Goal: Navigation & Orientation: Find specific page/section

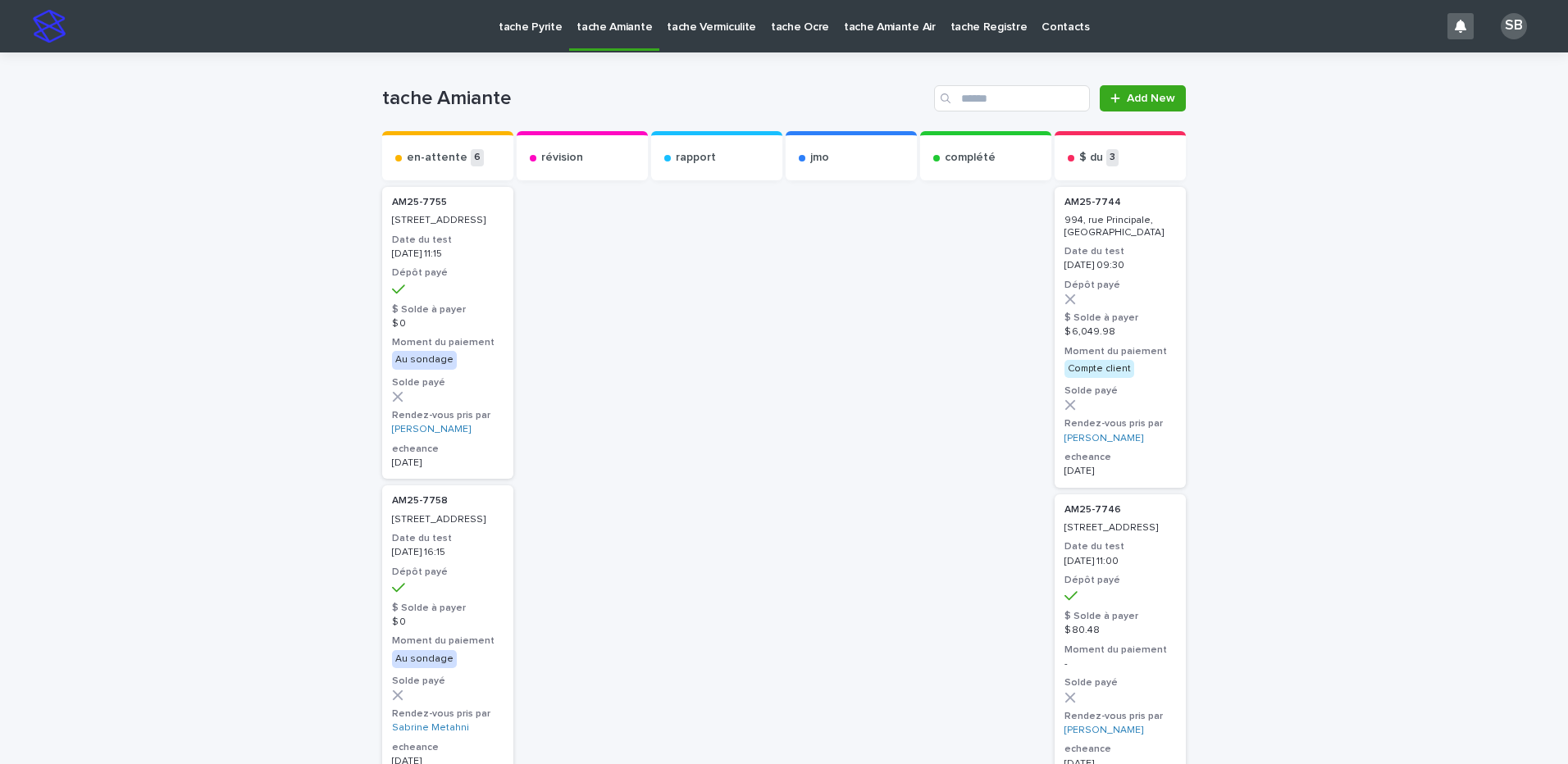
click at [687, 28] on p "tache Vermiculite" at bounding box center [712, 17] width 89 height 35
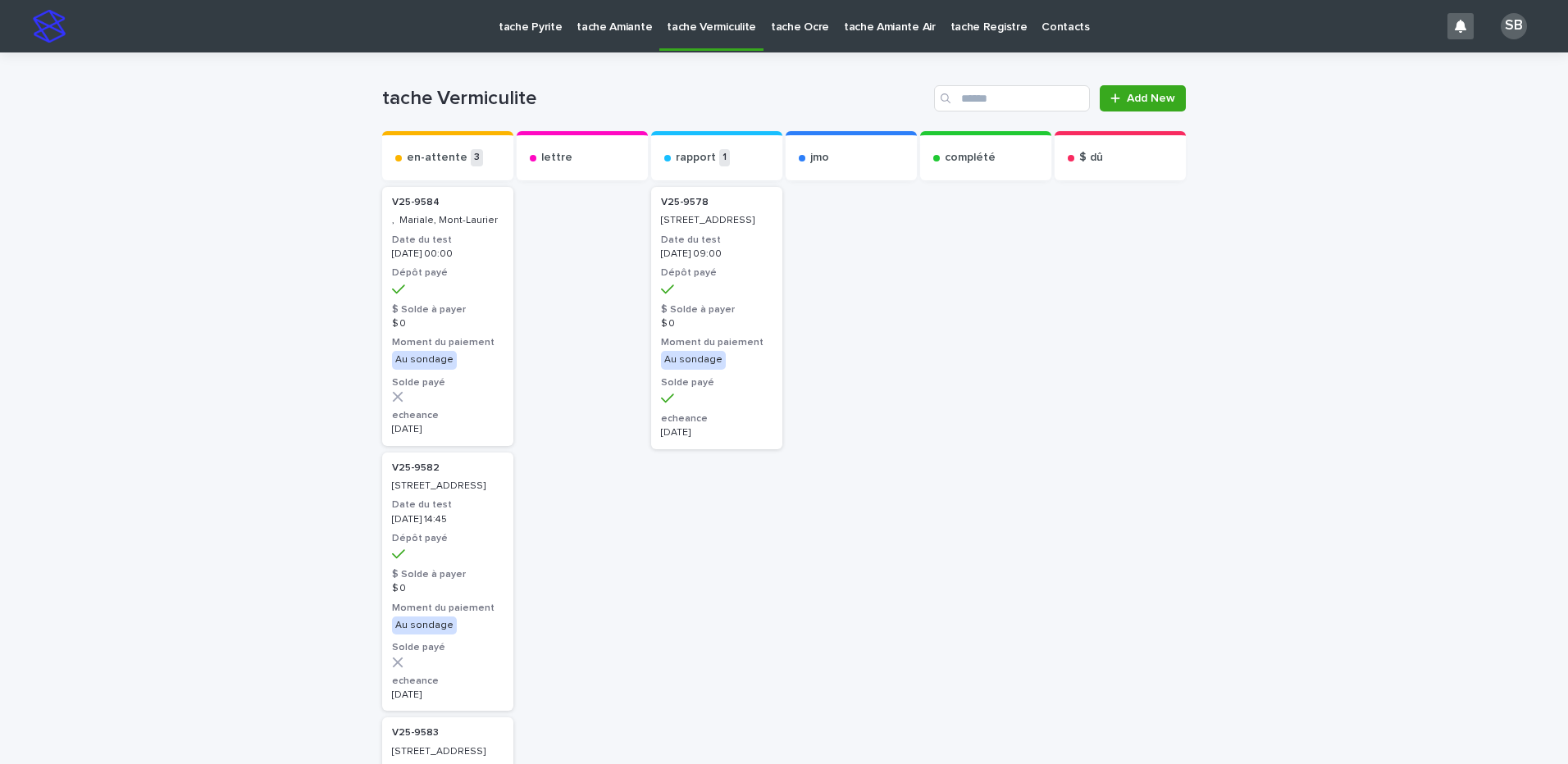
click at [613, 23] on p "tache Amiante" at bounding box center [615, 17] width 75 height 35
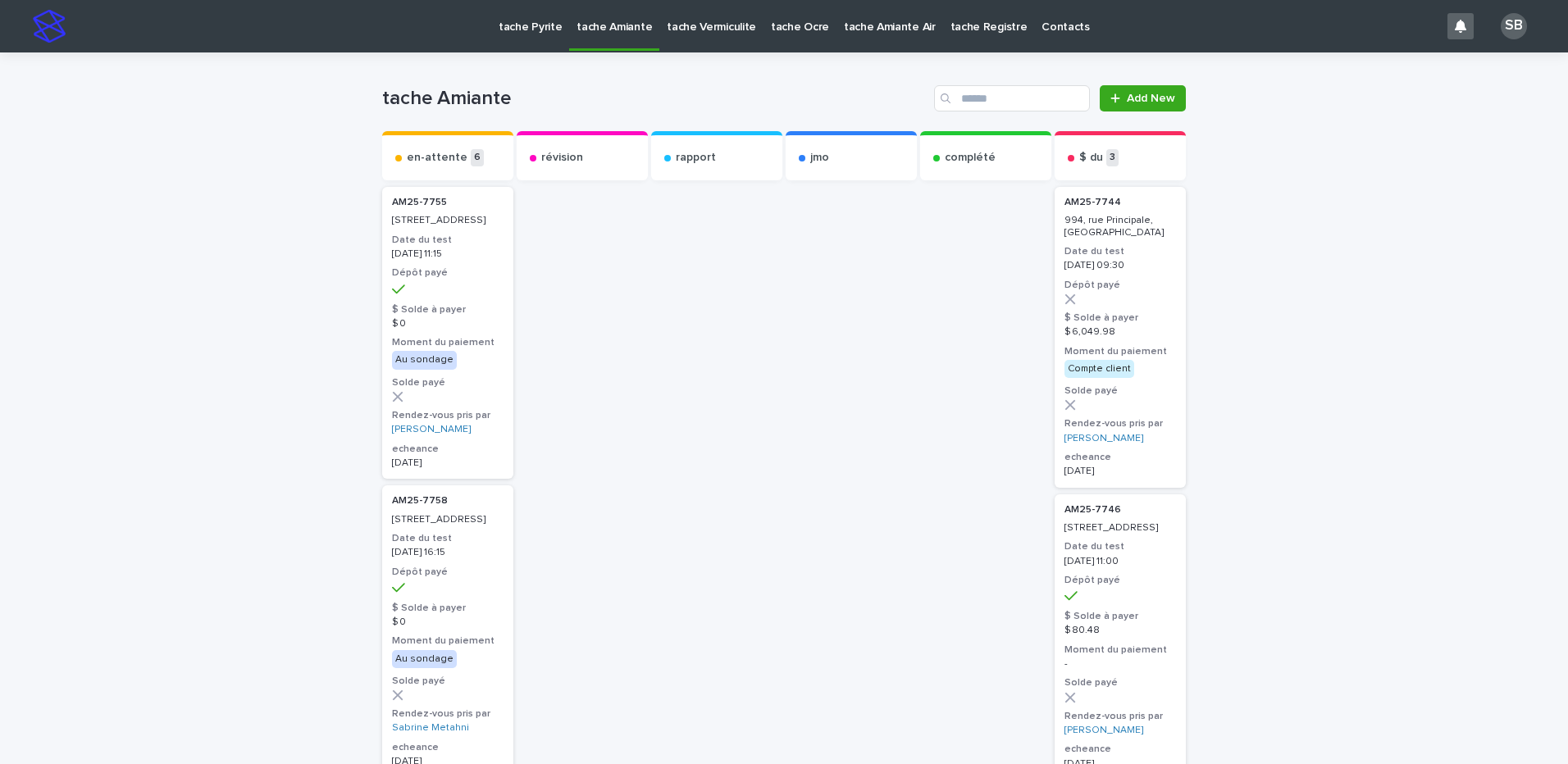
click at [687, 29] on p "tache Vermiculite" at bounding box center [712, 17] width 89 height 35
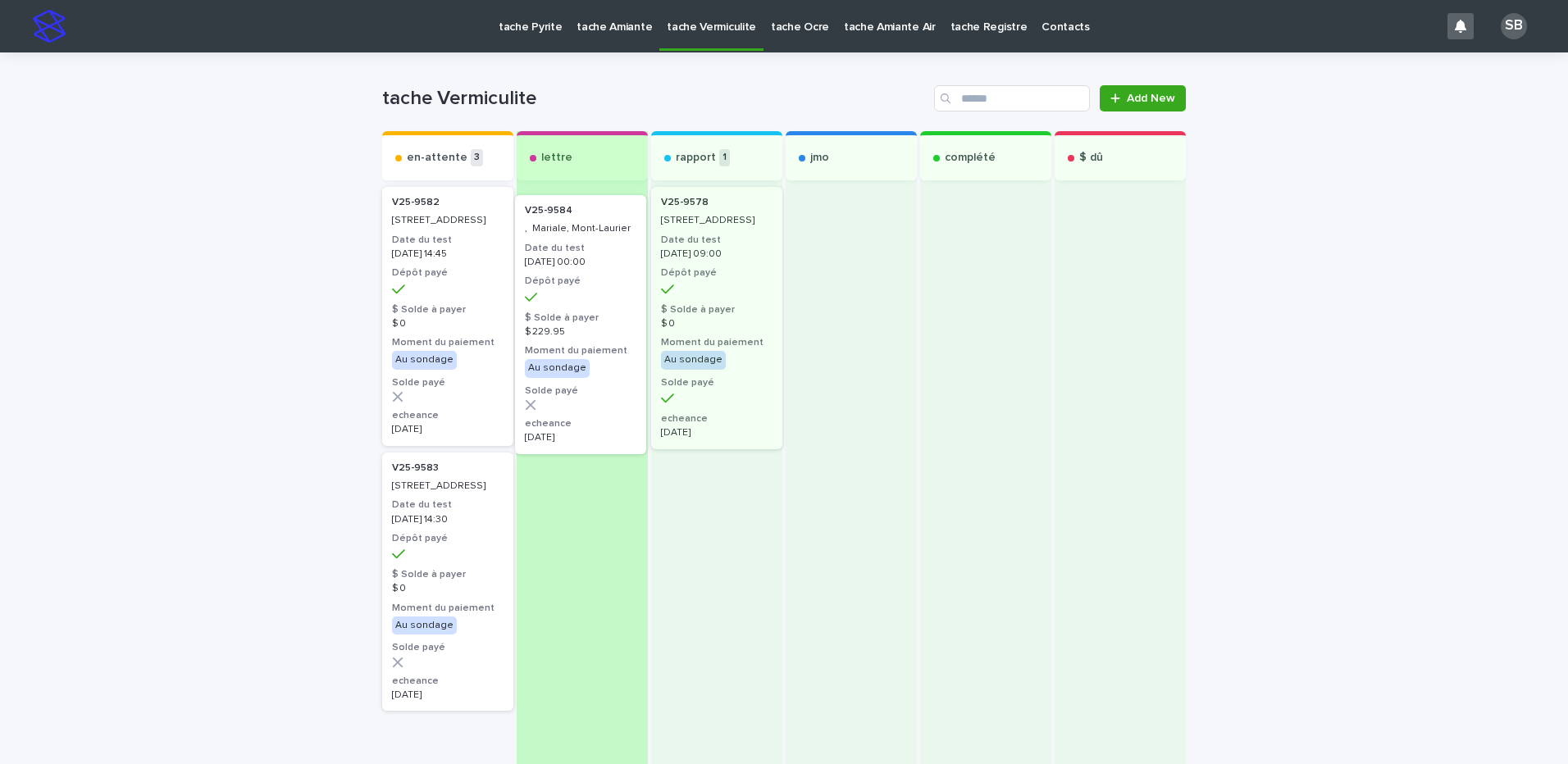
drag, startPoint x: 435, startPoint y: 270, endPoint x: 582, endPoint y: 278, distance: 147.2
click at [582, 278] on div "en-attente 3 V25-9584 , Mariale, Mont-Laurier Date du test 2025-09-11 00:00 Dép…" at bounding box center [784, 505] width 804 height 750
